Goal: Transaction & Acquisition: Purchase product/service

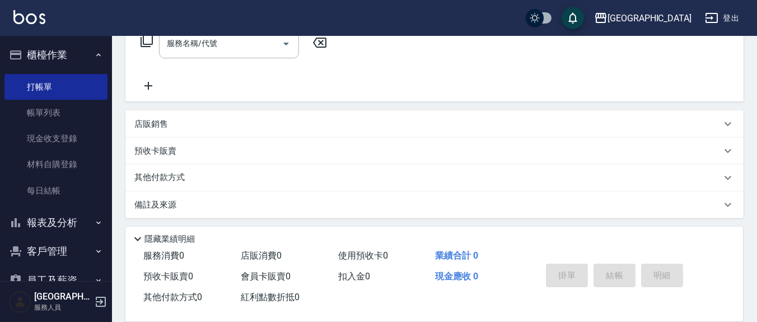
scroll to position [197, 0]
click at [176, 126] on div "店販銷售" at bounding box center [427, 123] width 587 height 12
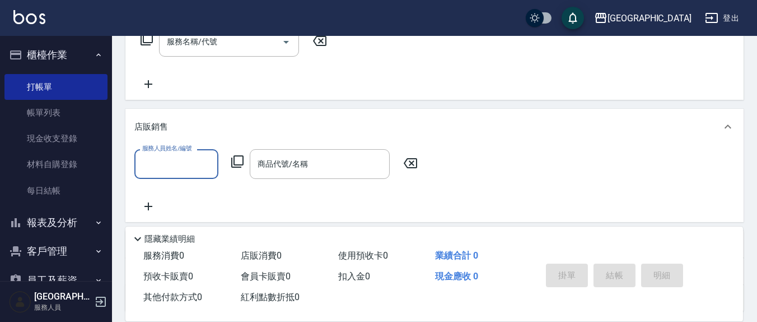
scroll to position [0, 0]
click at [176, 156] on input "服務人員姓名/編號" at bounding box center [176, 164] width 74 height 20
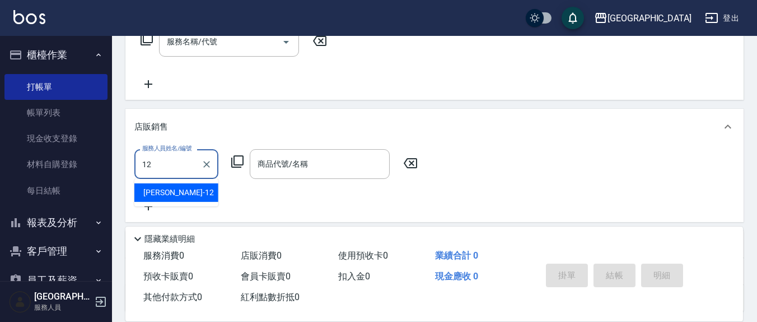
type input "[PERSON_NAME]-12"
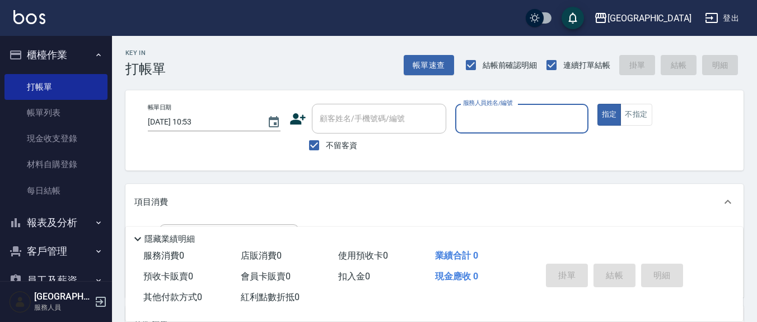
click at [499, 108] on div "服務人員姓名/編號" at bounding box center [521, 119] width 133 height 30
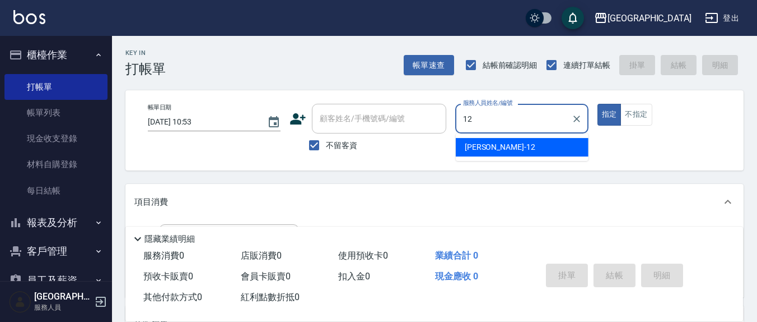
type input "12"
type button "true"
type input "[PERSON_NAME]-12"
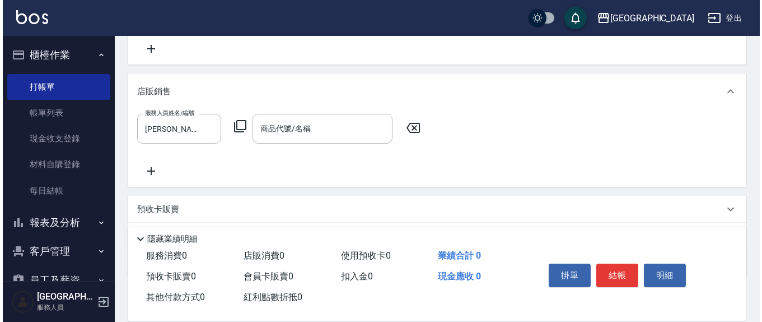
scroll to position [233, 0]
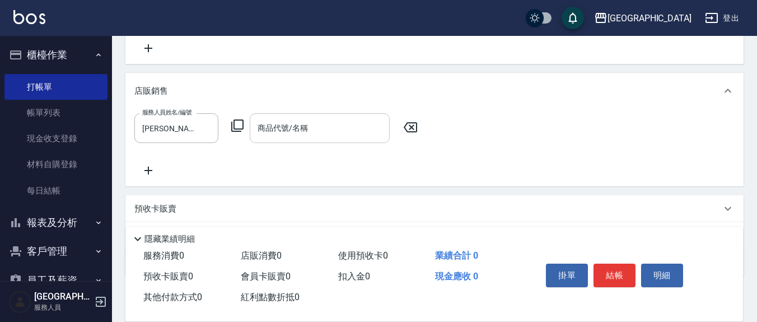
click at [314, 132] on input "商品代號/名稱" at bounding box center [320, 128] width 130 height 20
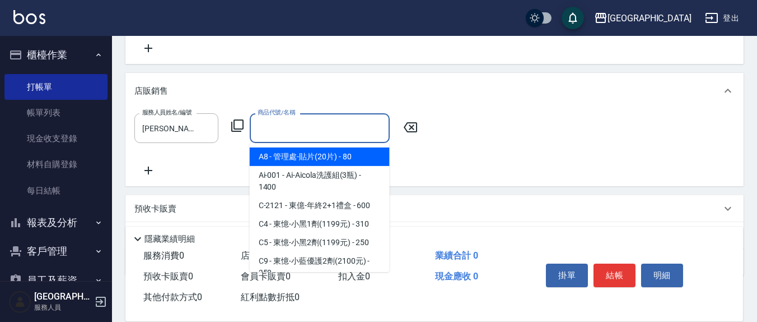
type input "w"
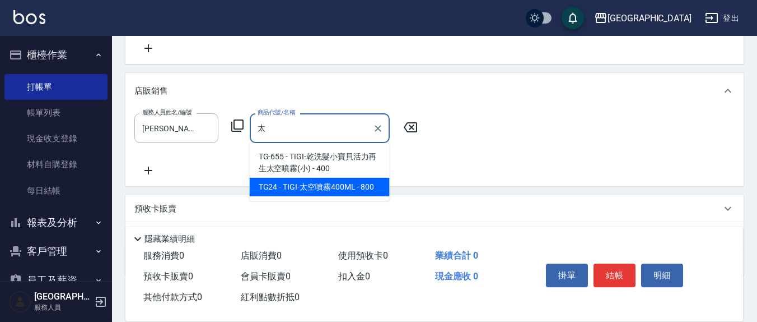
click at [331, 184] on span "TG24 - TIGI-太空噴霧400ML - 800" at bounding box center [320, 187] width 140 height 18
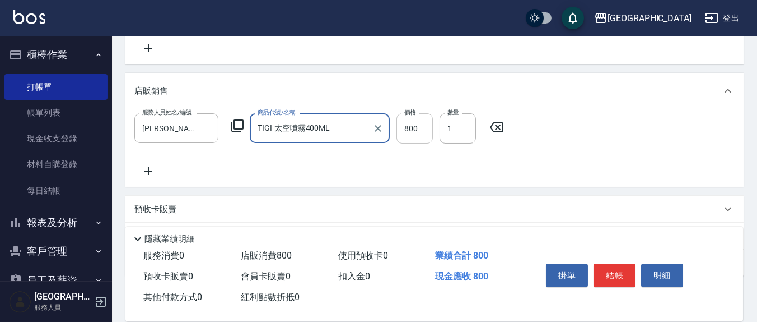
type input "TIGI-太空噴霧400ML"
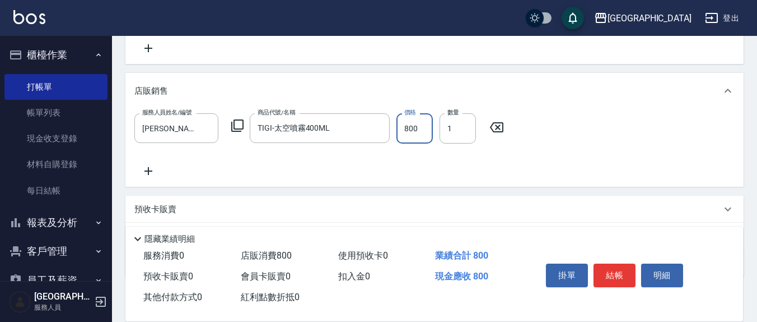
click at [419, 123] on input "800" at bounding box center [415, 128] width 36 height 30
type input "640"
click at [152, 170] on icon at bounding box center [149, 171] width 8 height 8
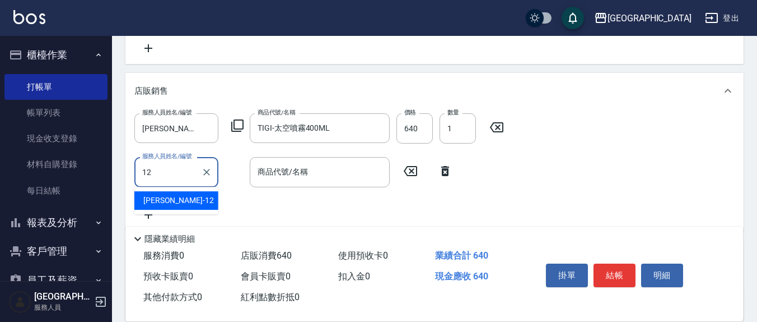
type input "[PERSON_NAME]-12"
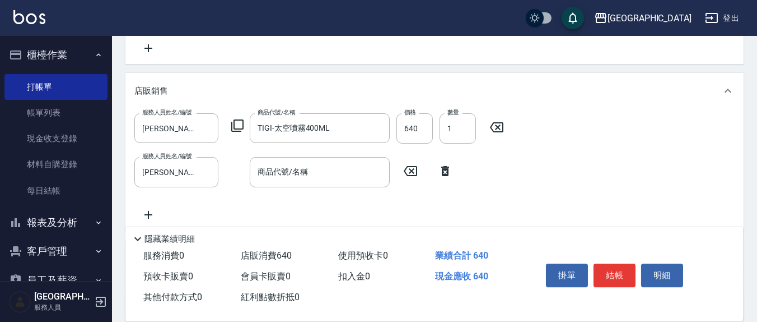
click at [231, 126] on icon at bounding box center [237, 125] width 13 height 13
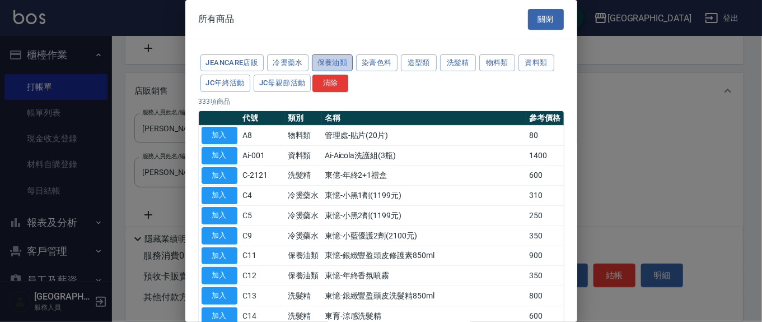
click at [349, 62] on button "保養油類" at bounding box center [332, 62] width 41 height 17
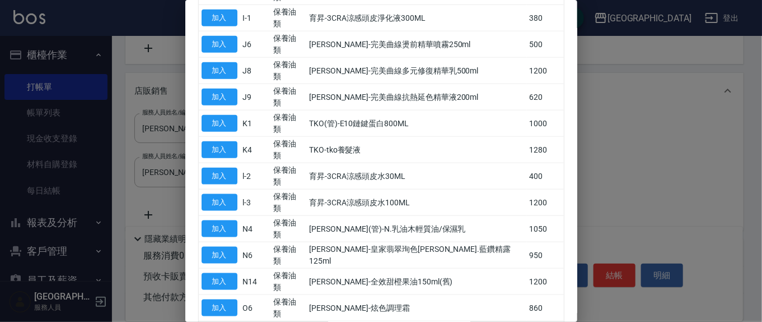
scroll to position [583, 0]
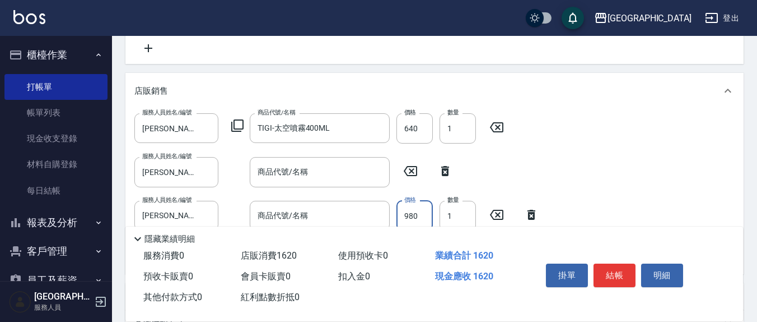
click at [421, 213] on input "980" at bounding box center [415, 216] width 36 height 30
type input "882"
click at [444, 171] on icon at bounding box center [445, 170] width 28 height 13
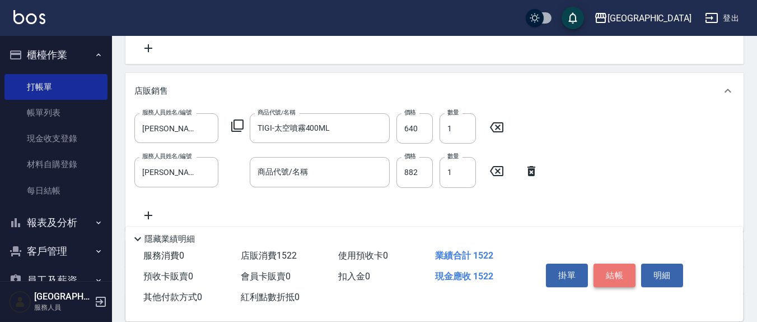
click at [609, 275] on button "結帳" at bounding box center [615, 275] width 42 height 24
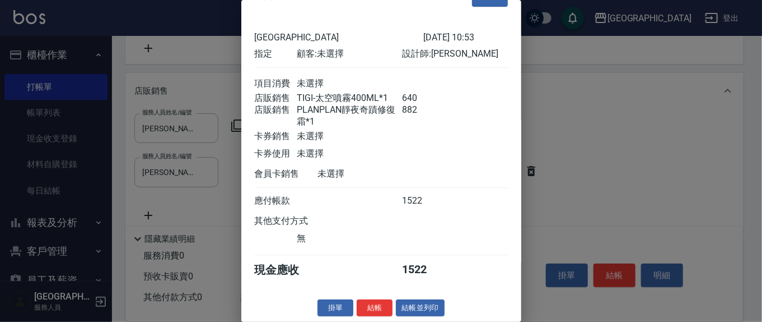
scroll to position [38, 0]
click at [381, 304] on button "結帳" at bounding box center [375, 307] width 36 height 17
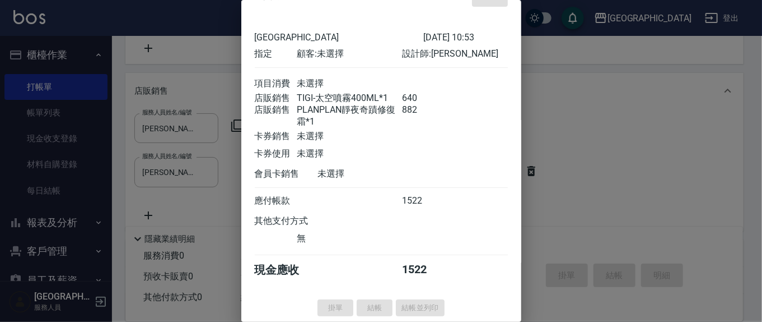
type input "[DATE] 13:22"
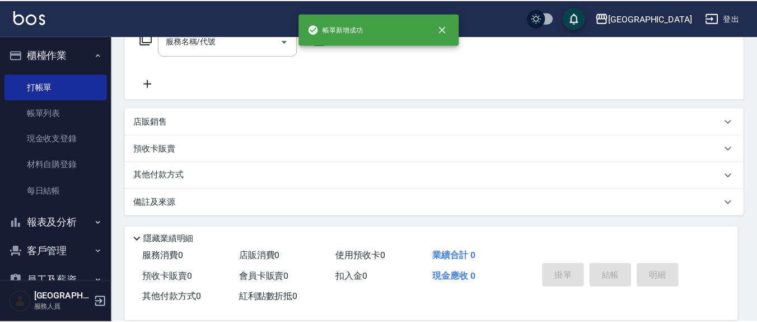
scroll to position [0, 0]
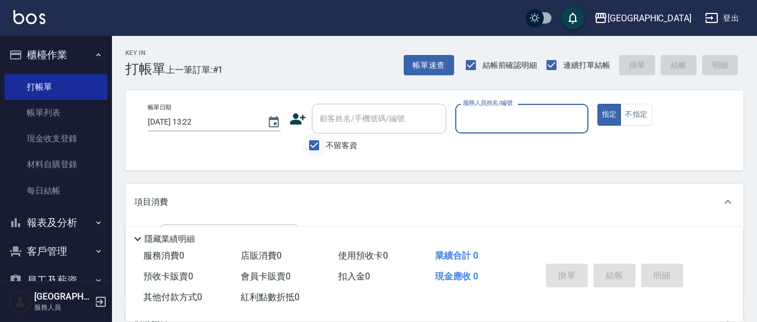
click at [318, 143] on input "不留客資" at bounding box center [314, 145] width 24 height 24
checkbox input "false"
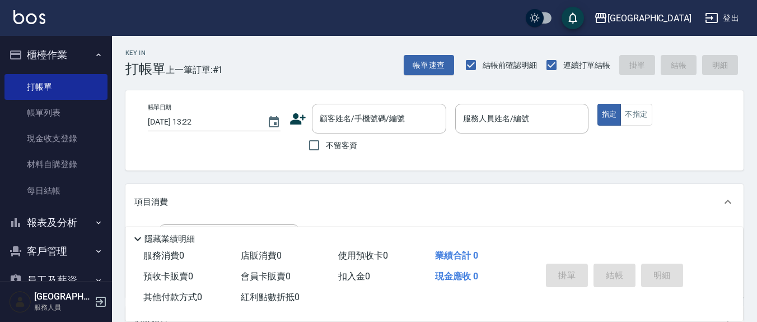
click at [331, 136] on label "不留客資" at bounding box center [329, 145] width 55 height 24
click at [375, 125] on input "顧客姓名/手機號碼/編號" at bounding box center [371, 119] width 108 height 20
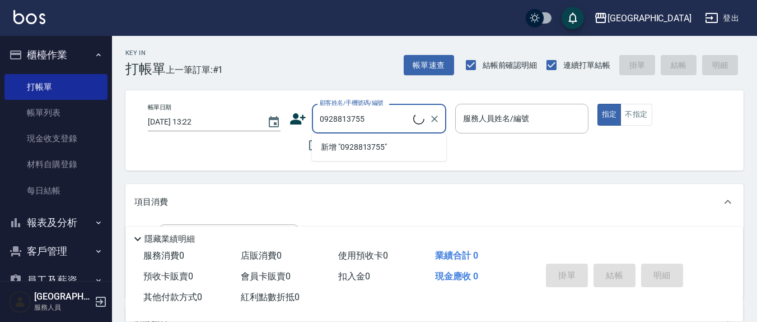
click at [395, 145] on li "新增 "0928813755"" at bounding box center [379, 147] width 134 height 18
type input "0928813755"
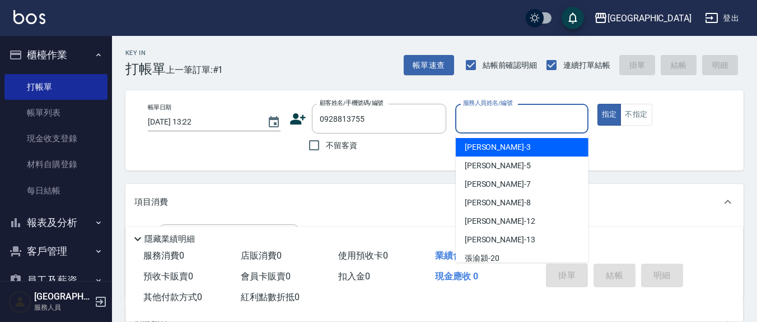
click at [481, 124] on input "服務人員姓名/編號" at bounding box center [521, 119] width 123 height 20
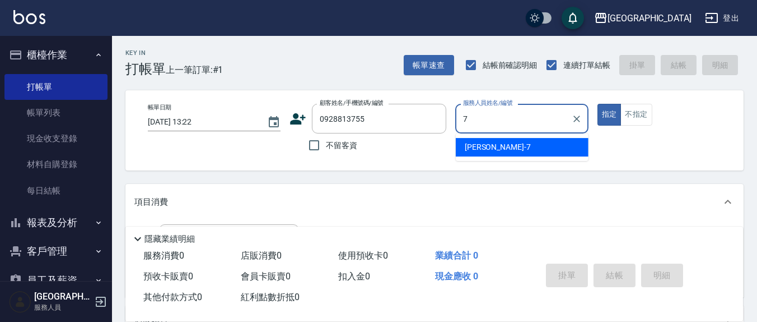
type input "[PERSON_NAME]7"
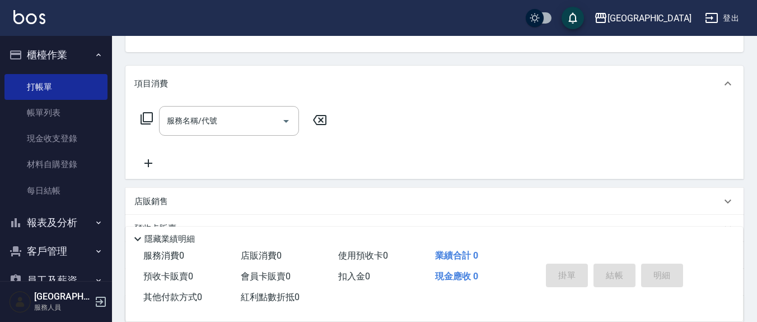
scroll to position [225, 0]
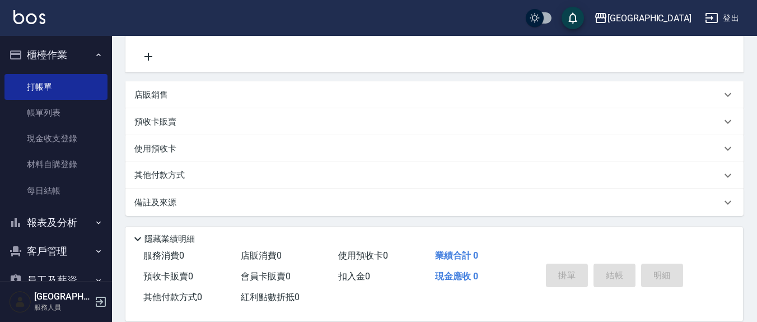
click at [150, 59] on icon at bounding box center [148, 56] width 28 height 13
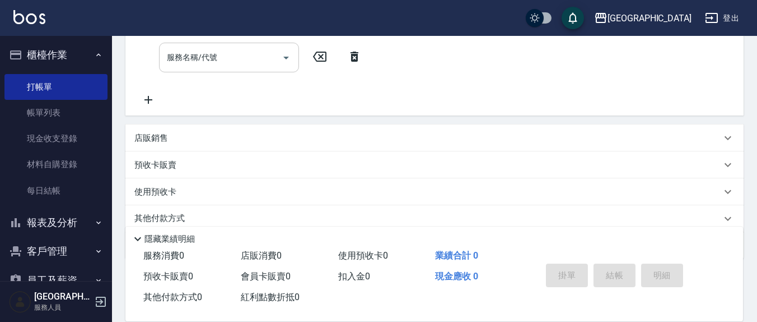
click at [191, 59] on div "服務名稱/代號 服務名稱/代號" at bounding box center [229, 58] width 140 height 30
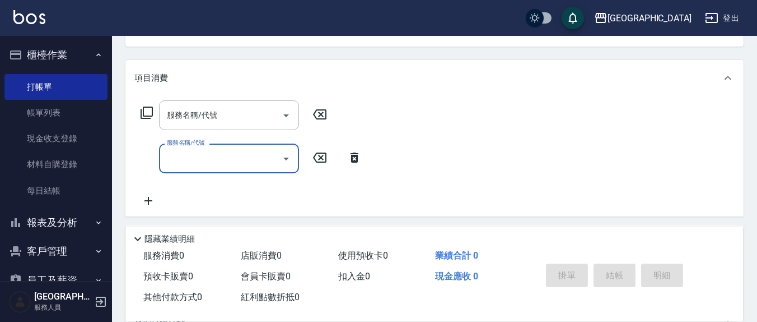
scroll to position [108, 0]
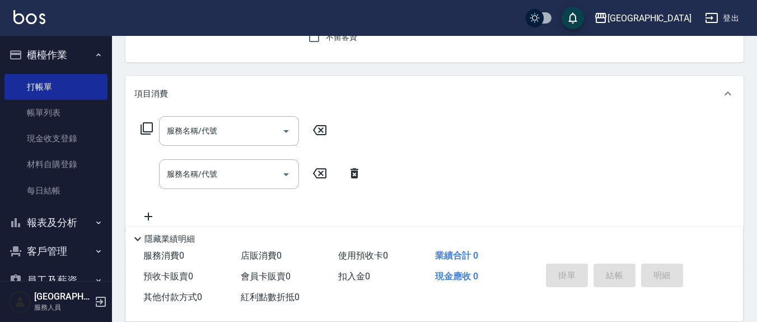
click at [147, 122] on icon at bounding box center [146, 128] width 13 height 13
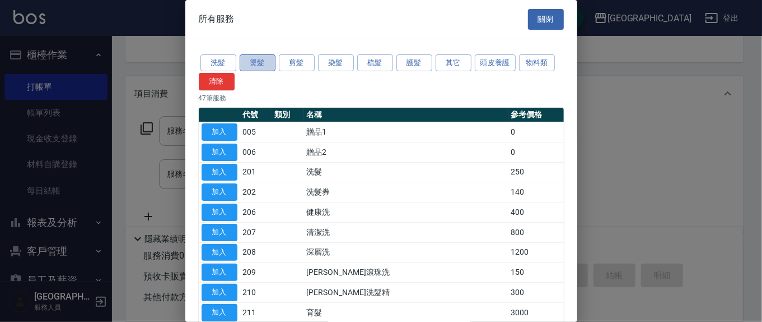
click at [266, 62] on button "燙髮" at bounding box center [258, 62] width 36 height 17
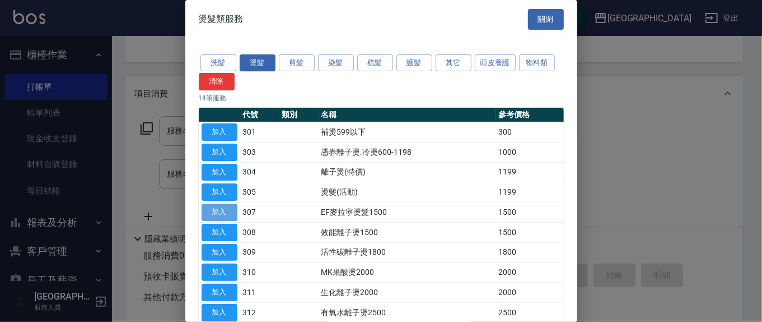
click at [218, 212] on button "加入" at bounding box center [220, 211] width 36 height 17
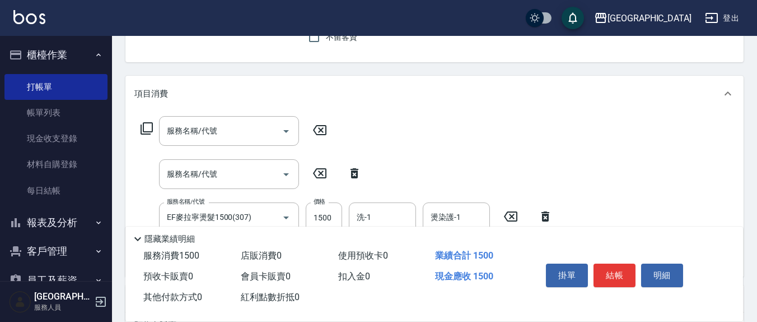
click at [319, 129] on icon at bounding box center [320, 129] width 28 height 13
click at [318, 171] on icon at bounding box center [320, 172] width 28 height 13
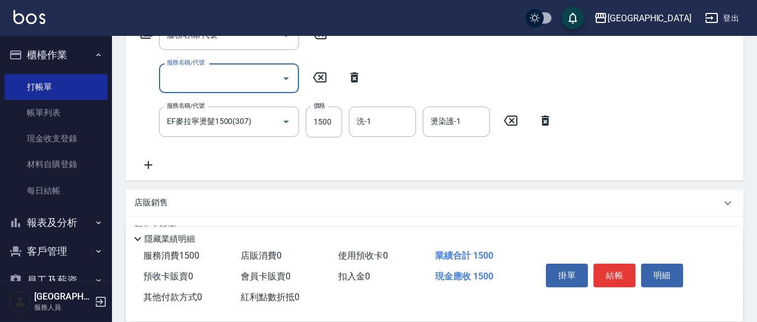
scroll to position [225, 0]
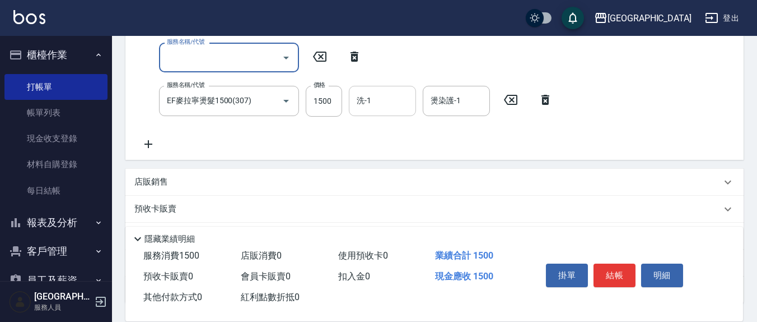
click at [374, 102] on input "洗-1" at bounding box center [382, 101] width 57 height 20
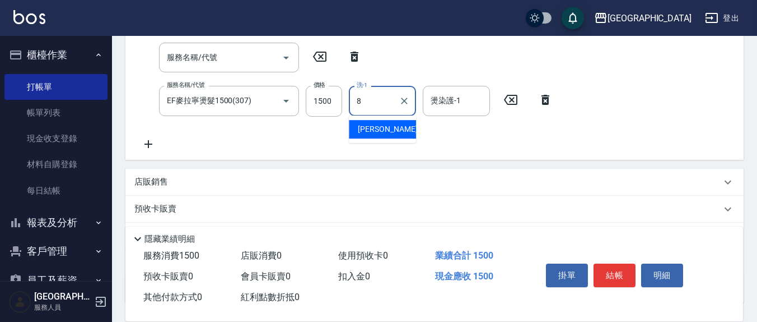
type input "[PERSON_NAME]-8"
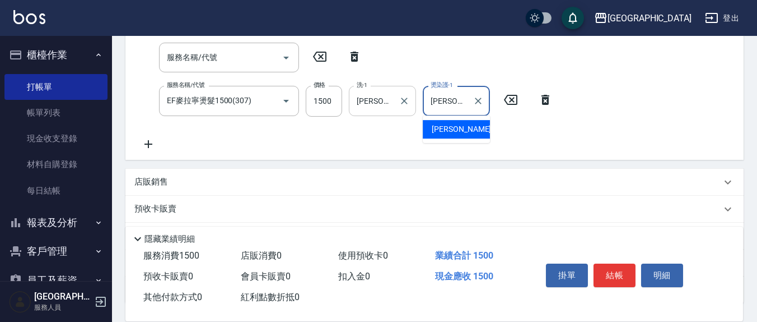
type input "[PERSON_NAME]-8"
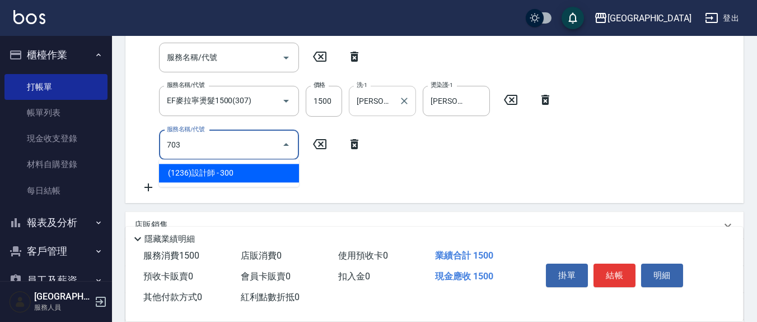
type input "(1236)設計師(703)"
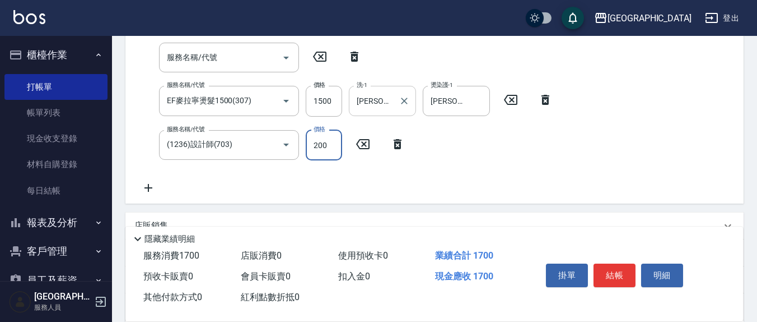
type input "200"
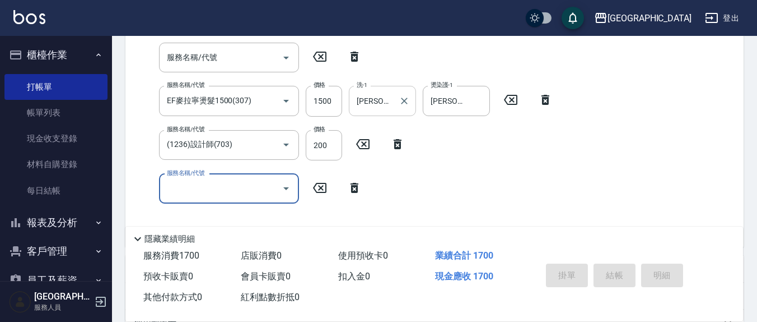
type input "[DATE] 13:23"
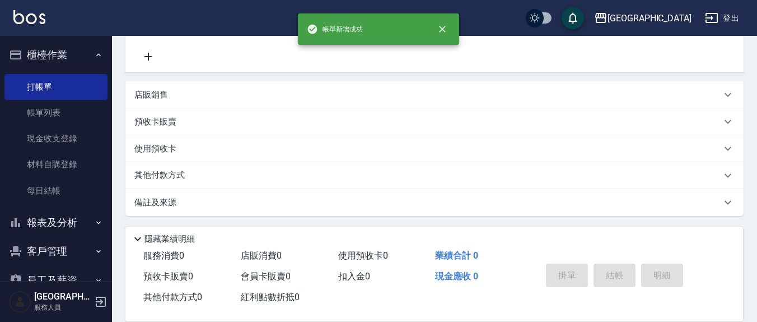
scroll to position [0, 0]
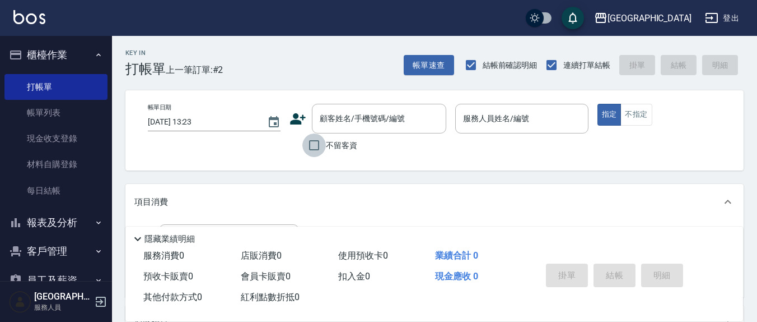
click at [317, 146] on input "不留客資" at bounding box center [314, 145] width 24 height 24
checkbox input "true"
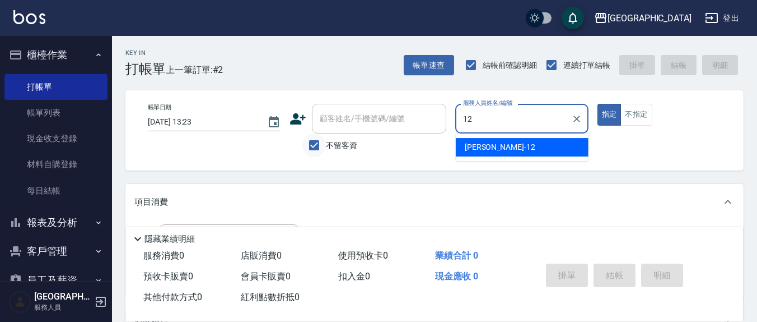
type input "[PERSON_NAME]-12"
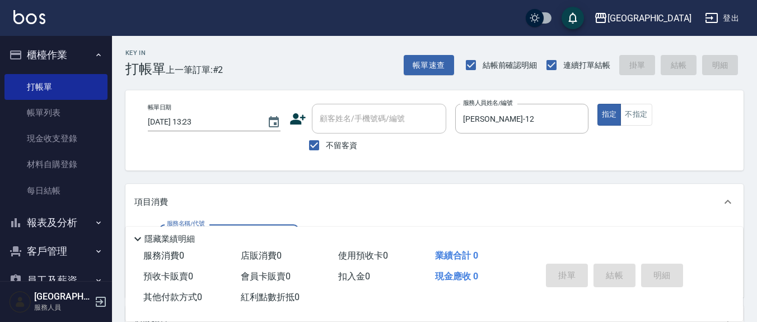
scroll to position [117, 0]
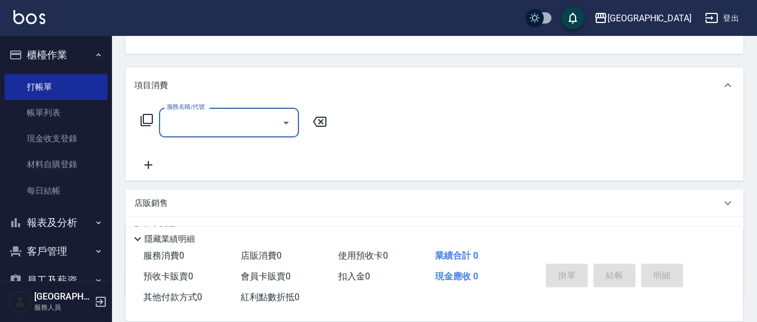
drag, startPoint x: 216, startPoint y: 125, endPoint x: 213, endPoint y: 115, distance: 10.5
click at [215, 122] on input "服務名稱/代號" at bounding box center [220, 123] width 113 height 20
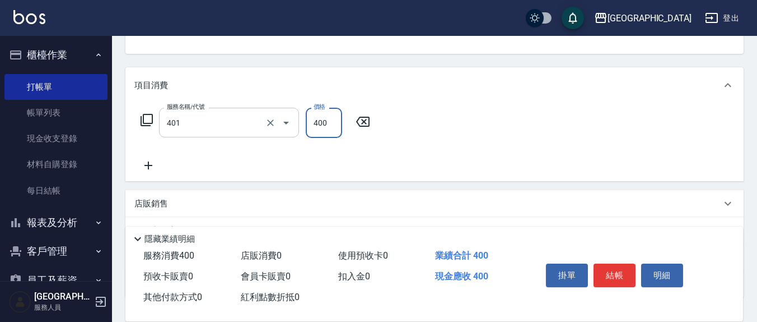
type input "剪髮(401)"
type input "200"
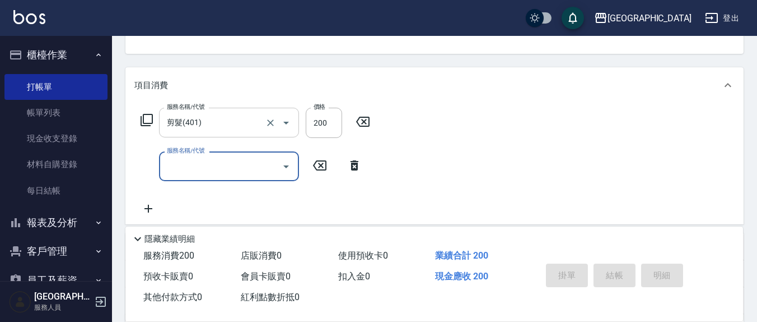
type input "[DATE] 13:24"
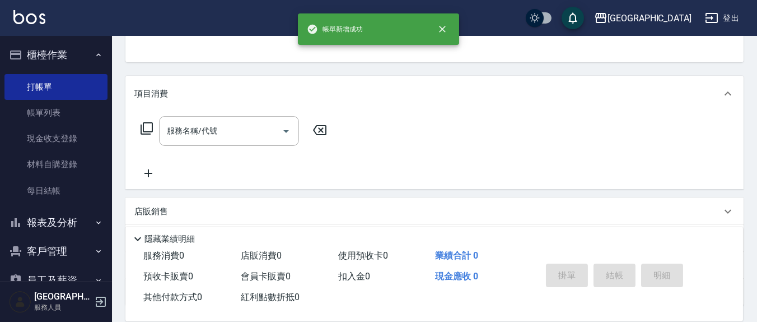
scroll to position [0, 0]
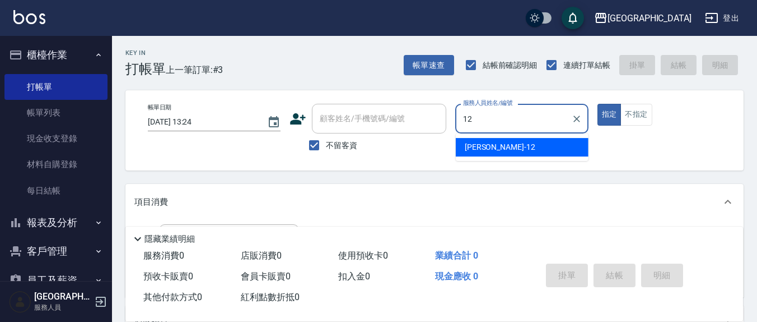
type input "[PERSON_NAME]-12"
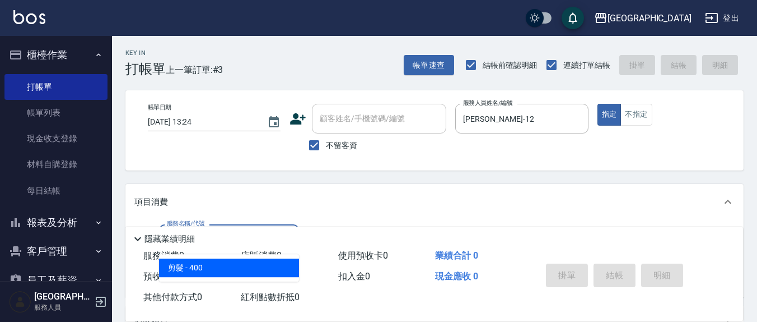
type input "剪髮(401)"
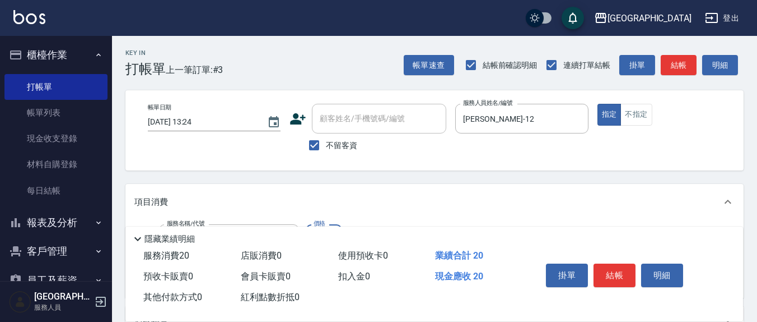
type input "200"
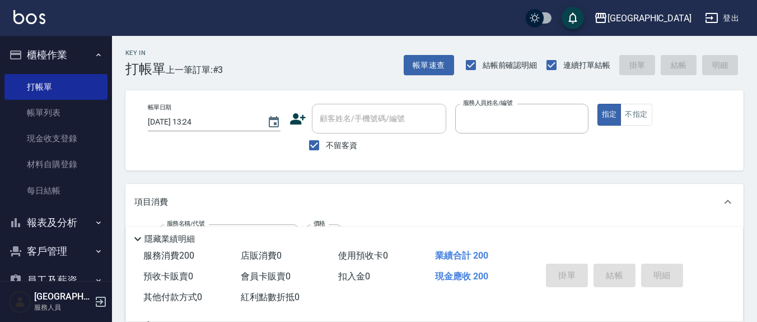
click at [598, 104] on button "指定" at bounding box center [610, 115] width 24 height 22
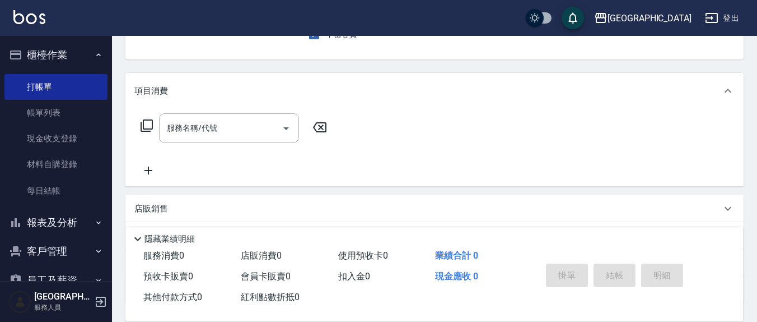
scroll to position [197, 0]
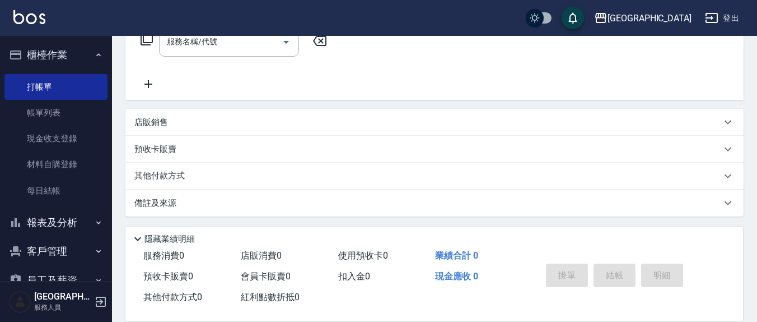
click at [210, 119] on div "店販銷售" at bounding box center [427, 123] width 587 height 12
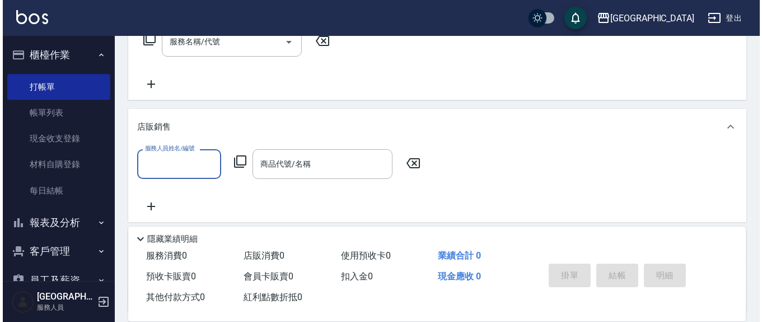
scroll to position [0, 0]
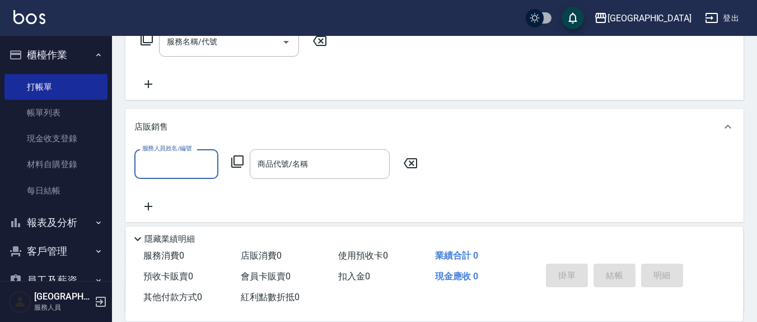
click at [236, 159] on icon at bounding box center [237, 161] width 13 height 13
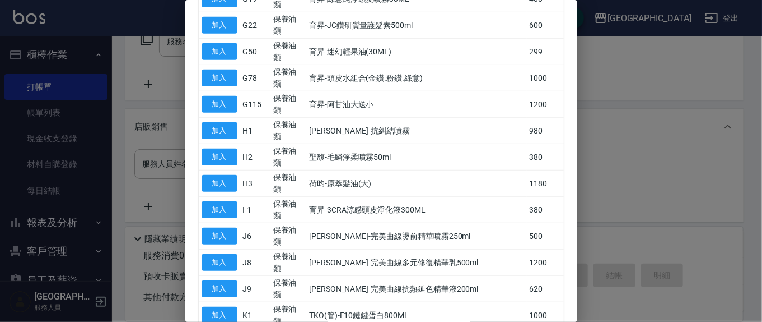
scroll to position [467, 0]
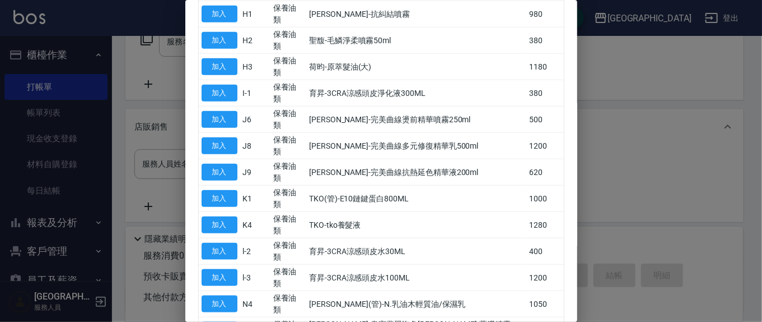
click at [626, 108] on div at bounding box center [381, 161] width 762 height 322
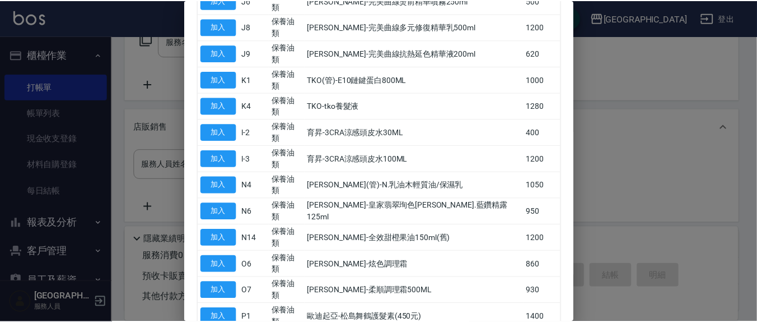
scroll to position [642, 0]
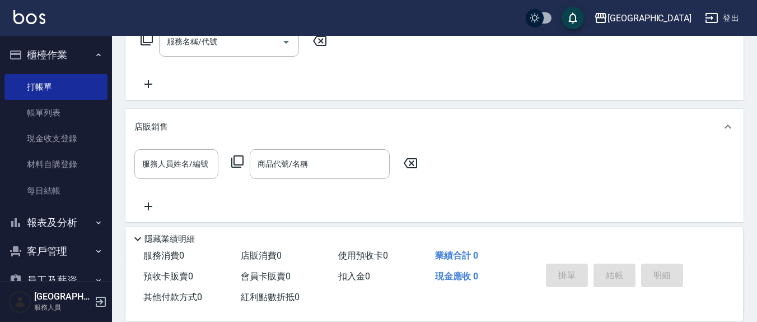
scroll to position [0, 0]
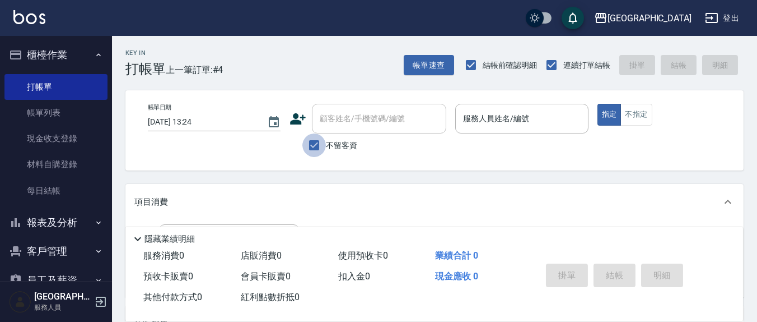
click at [314, 143] on input "不留客資" at bounding box center [314, 145] width 24 height 24
checkbox input "false"
click at [332, 122] on div "顧客姓名/手機號碼/編號 顧客姓名/手機號碼/編號" at bounding box center [379, 119] width 134 height 30
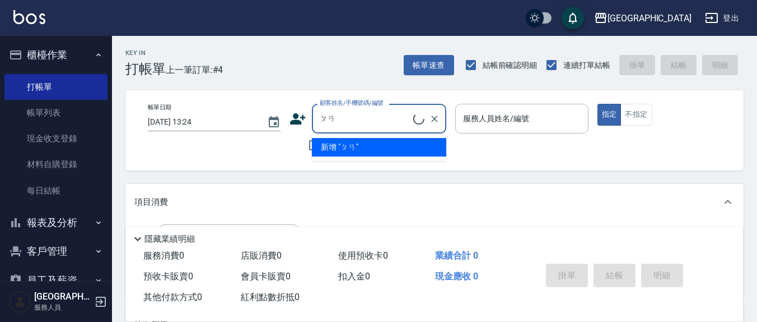
type input "潘"
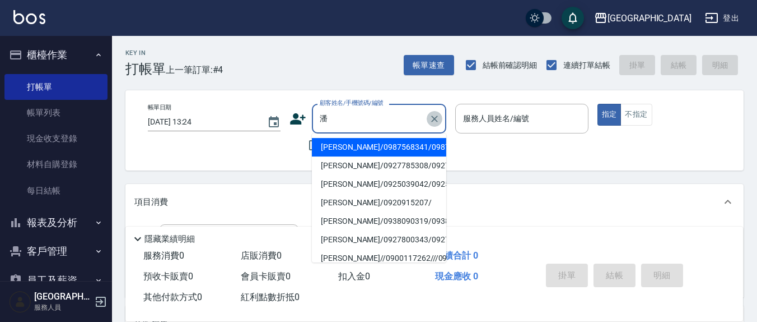
click at [436, 118] on icon "Clear" at bounding box center [434, 118] width 11 height 11
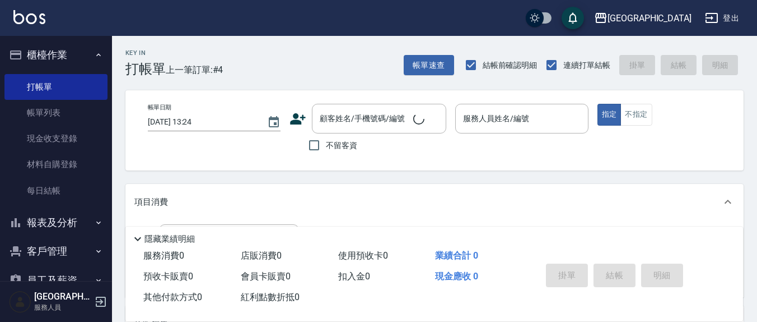
click at [523, 212] on div "項目消費" at bounding box center [434, 202] width 618 height 36
